Goal: Information Seeking & Learning: Learn about a topic

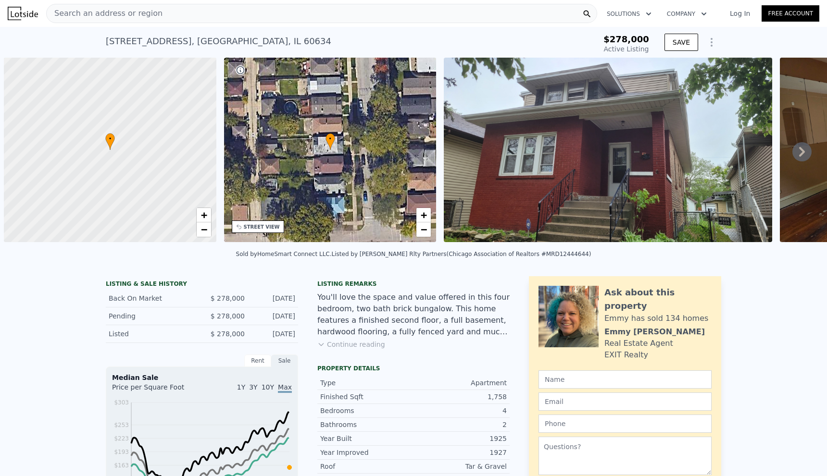
scroll to position [0, 4]
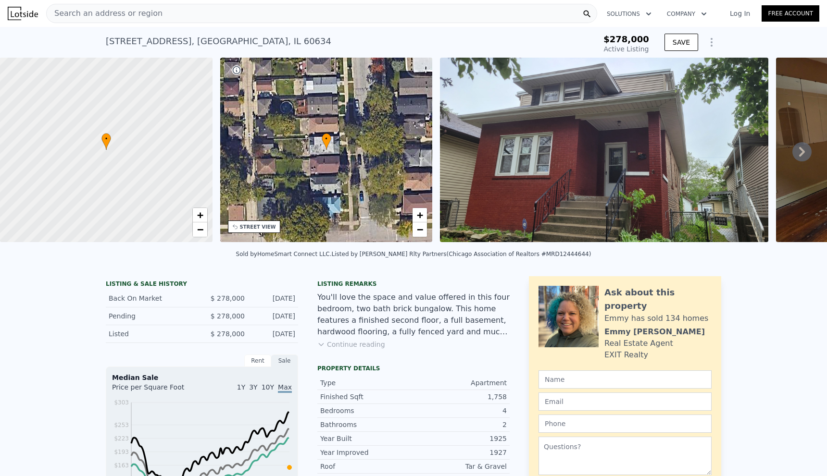
click at [194, 11] on div "Search an address or region" at bounding box center [321, 13] width 551 height 19
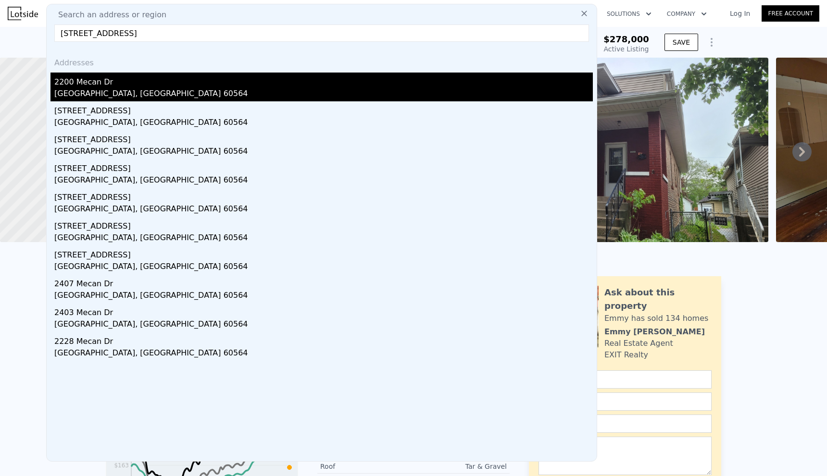
type input "[STREET_ADDRESS]"
click at [125, 82] on div "2200 Mecan Dr" at bounding box center [323, 80] width 539 height 15
type input "3.5"
type input "1850"
type input "3396"
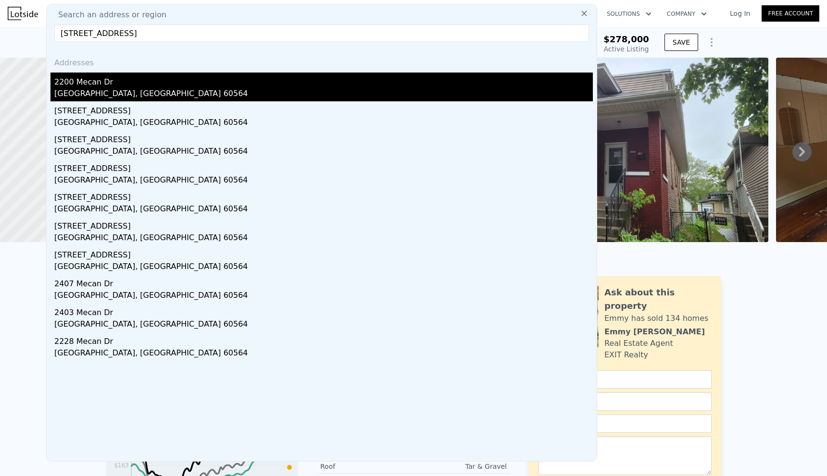
type input "6216"
type input "13577"
type input "$ 664,000"
type input "5"
type input "$ 150,802"
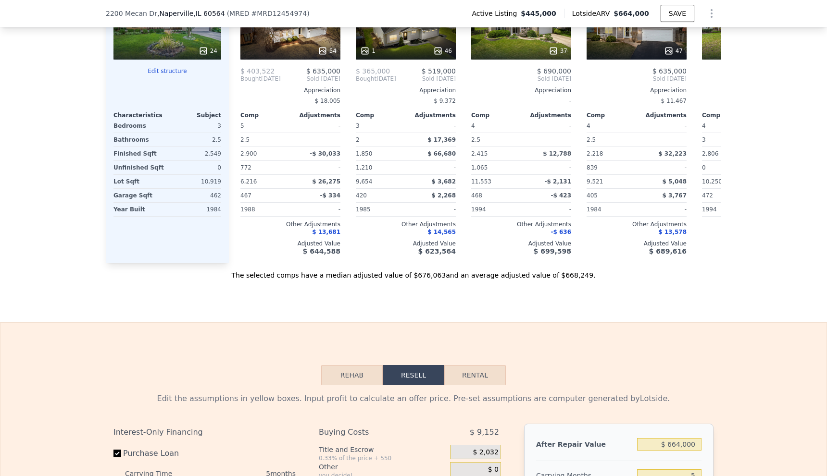
scroll to position [1151, 0]
